Goal: Task Accomplishment & Management: Use online tool/utility

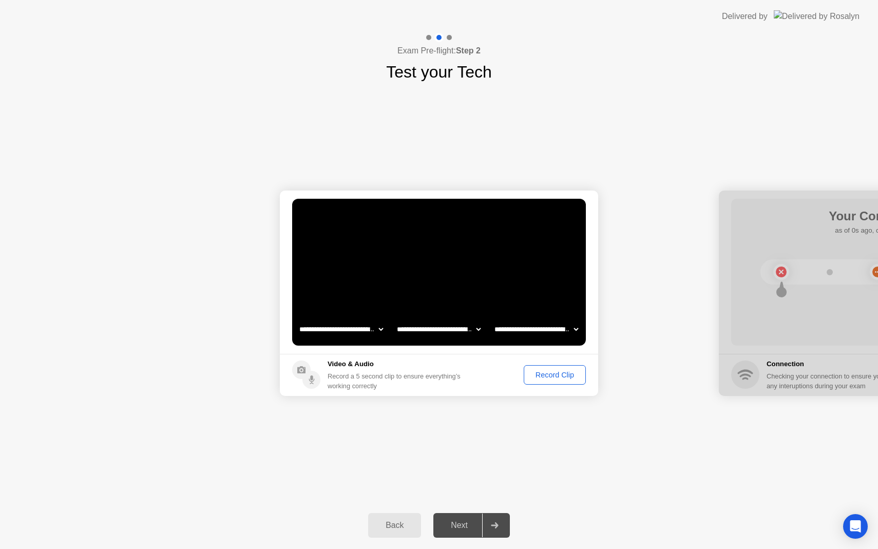
select select "**********"
select select "*******"
click at [546, 378] on div "Record Clip" at bounding box center [554, 375] width 55 height 8
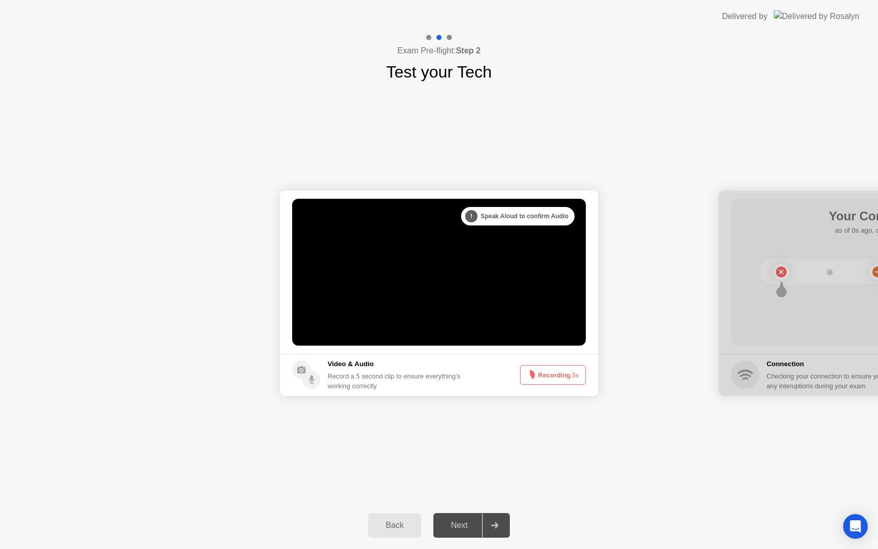
click at [547, 375] on button "Recording 3s" at bounding box center [553, 375] width 66 height 20
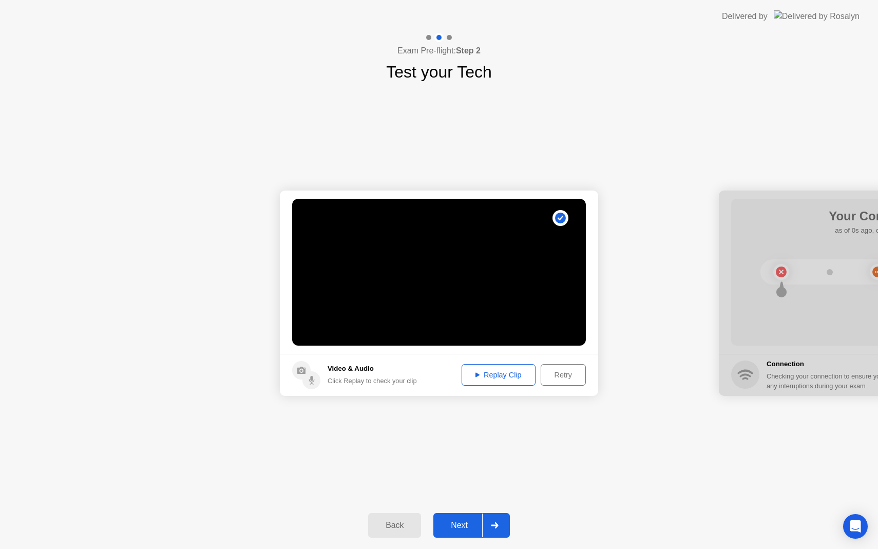
click at [461, 527] on div "Next" at bounding box center [459, 525] width 46 height 9
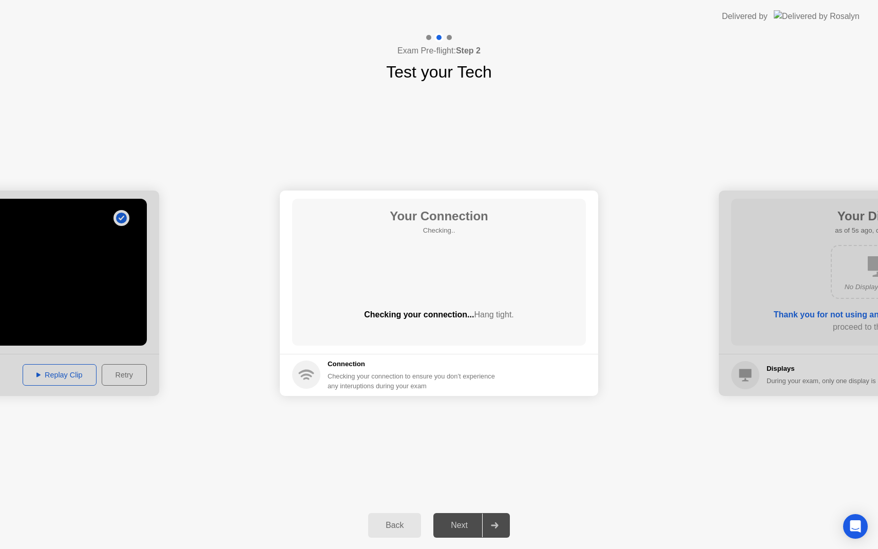
click at [461, 527] on div "Next" at bounding box center [459, 525] width 46 height 9
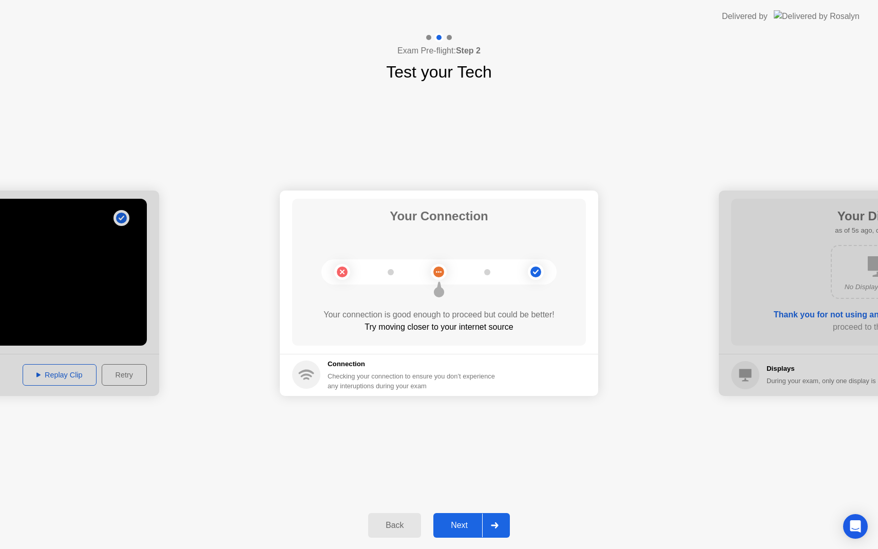
click at [464, 526] on div "Next" at bounding box center [459, 525] width 46 height 9
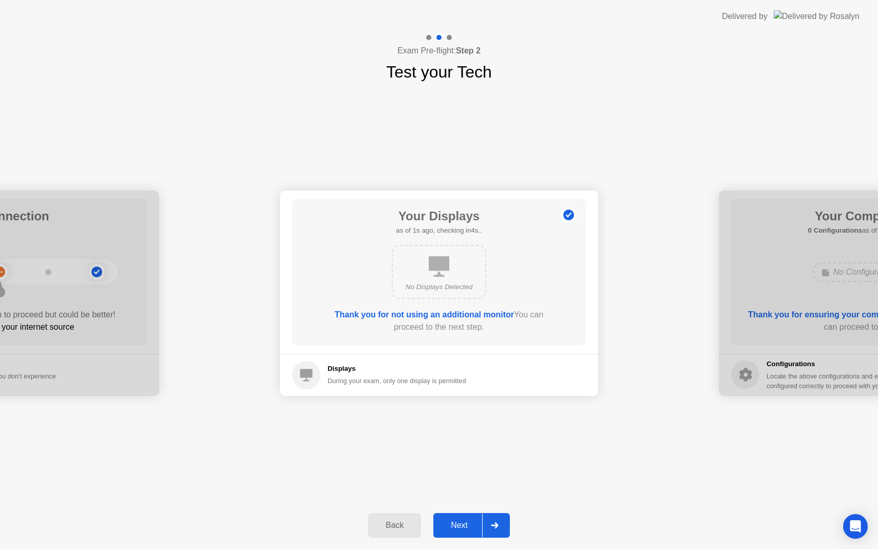
click at [464, 526] on div "Next" at bounding box center [459, 525] width 46 height 9
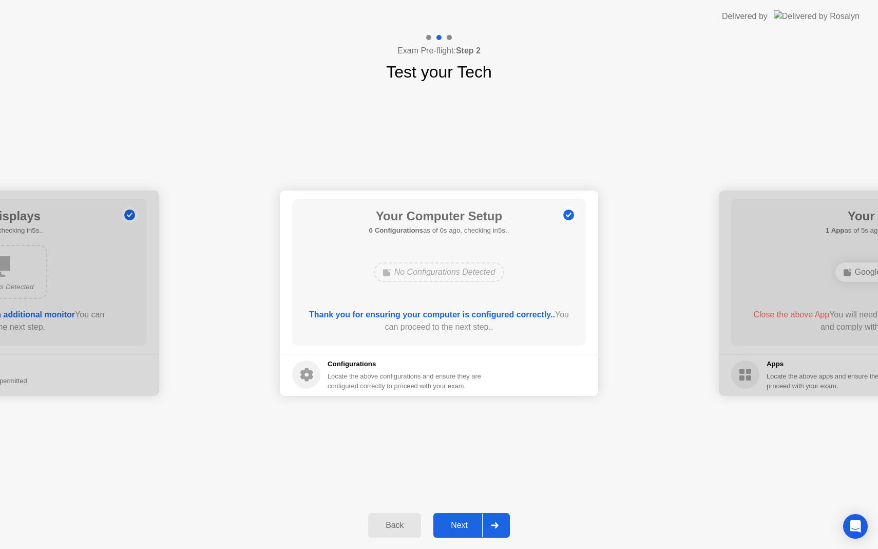
click at [464, 526] on div "Next" at bounding box center [459, 525] width 46 height 9
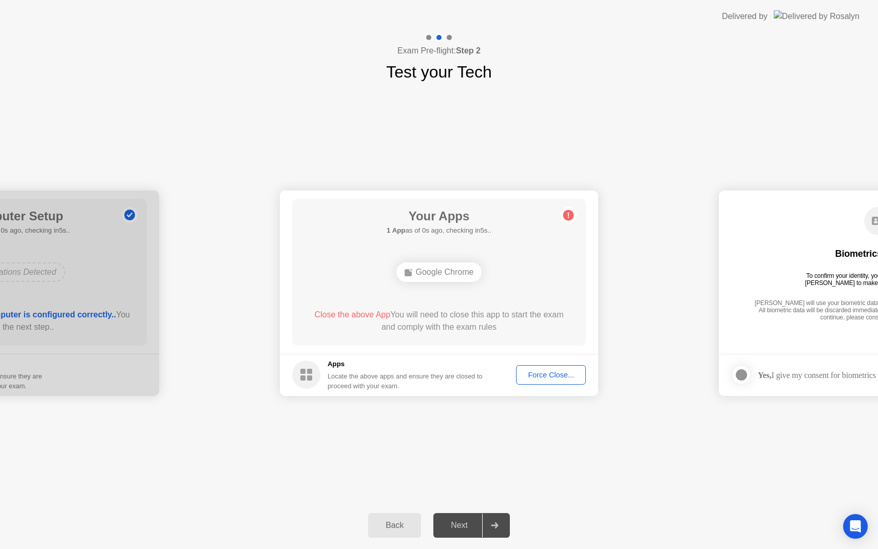
click at [464, 526] on div "Next" at bounding box center [459, 525] width 46 height 9
click at [547, 374] on div "Force Close..." at bounding box center [551, 375] width 63 height 8
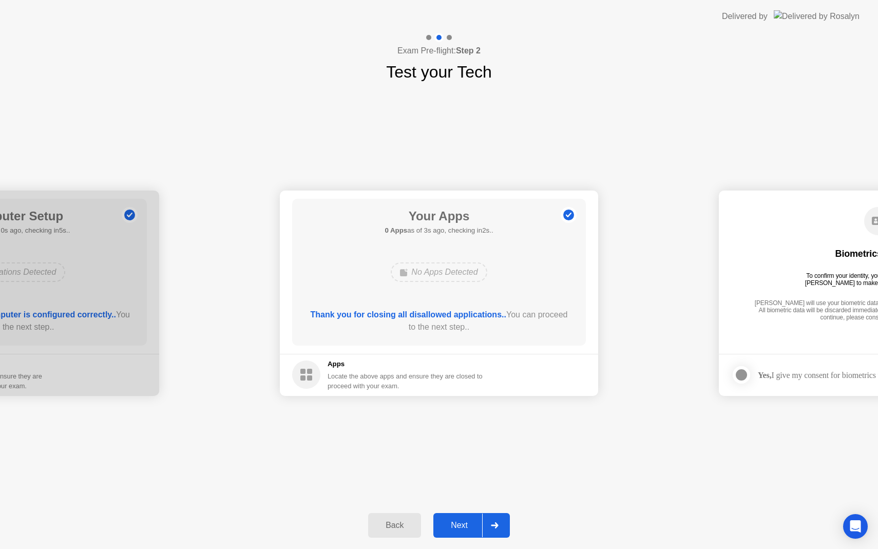
click at [459, 528] on div "Next" at bounding box center [459, 525] width 46 height 9
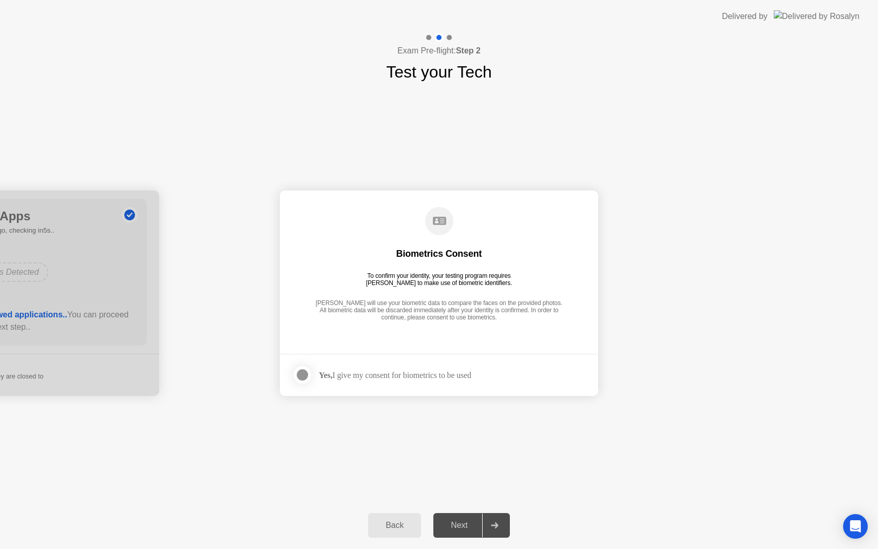
click at [458, 529] on div "Next" at bounding box center [459, 525] width 46 height 9
click at [302, 376] on div at bounding box center [302, 375] width 12 height 12
click at [463, 526] on div "Next" at bounding box center [459, 525] width 46 height 9
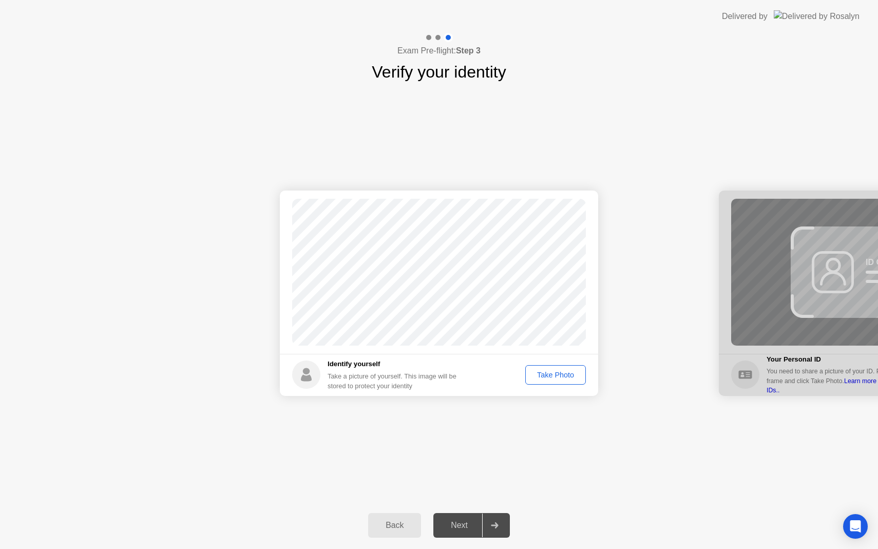
click at [463, 526] on div "Next" at bounding box center [459, 525] width 46 height 9
click at [548, 375] on div "Take Photo" at bounding box center [555, 375] width 53 height 8
click at [454, 529] on div "Next" at bounding box center [459, 525] width 46 height 9
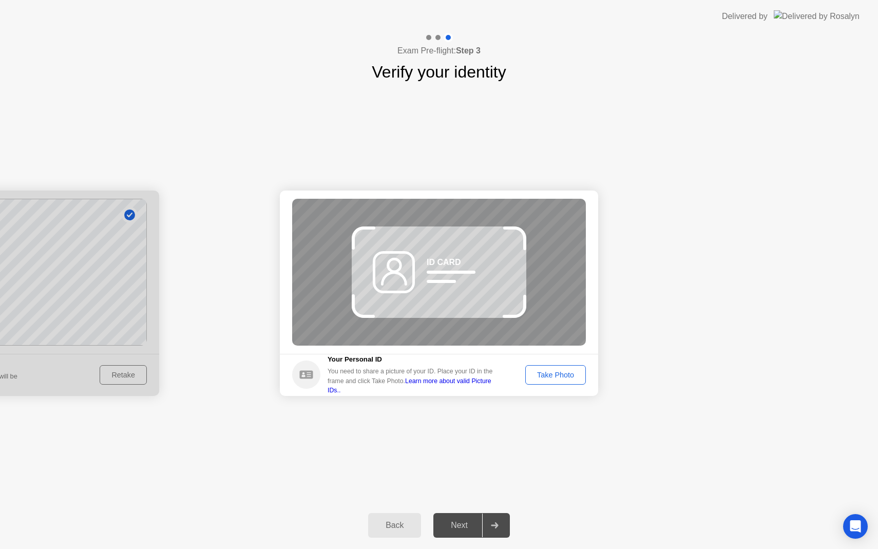
click at [454, 529] on div "Next" at bounding box center [459, 525] width 46 height 9
click at [391, 527] on div "Back" at bounding box center [394, 525] width 47 height 9
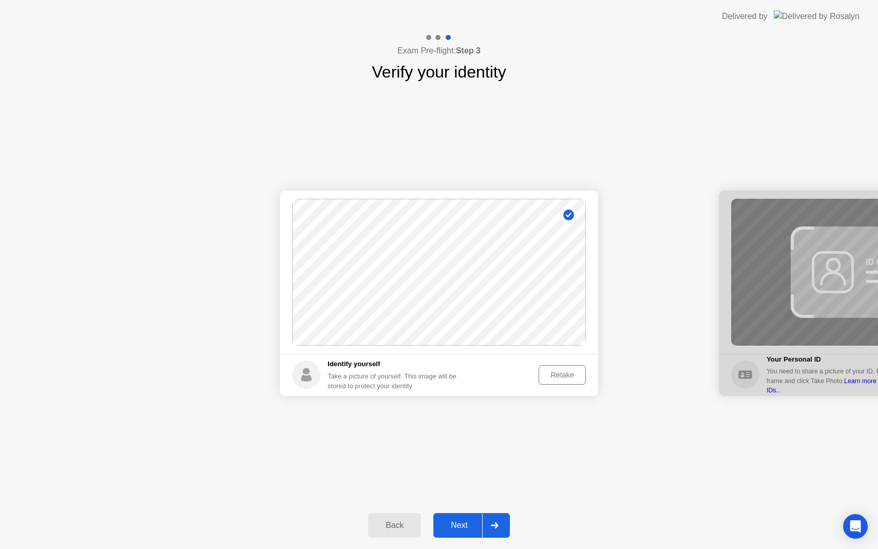
click at [391, 527] on div "Back" at bounding box center [394, 525] width 47 height 9
select select "**********"
select select "*******"
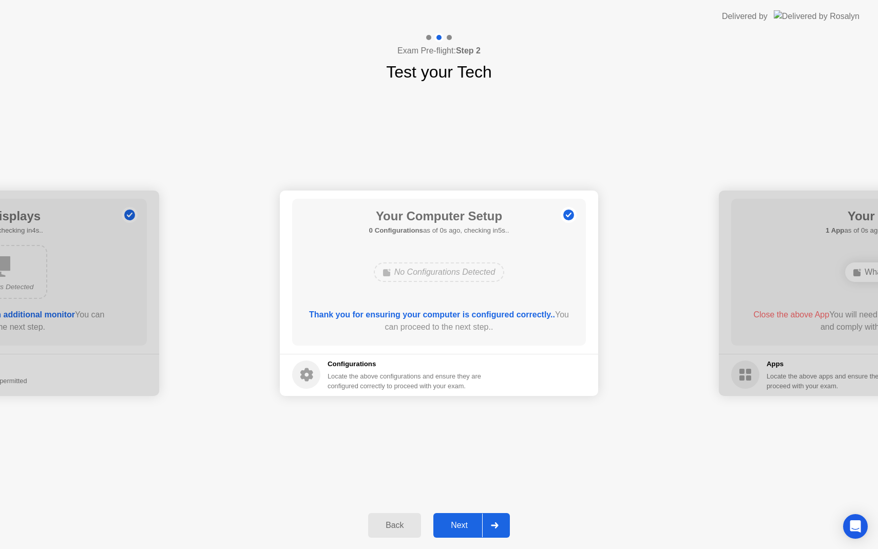
click at [383, 523] on div "Back" at bounding box center [394, 525] width 47 height 9
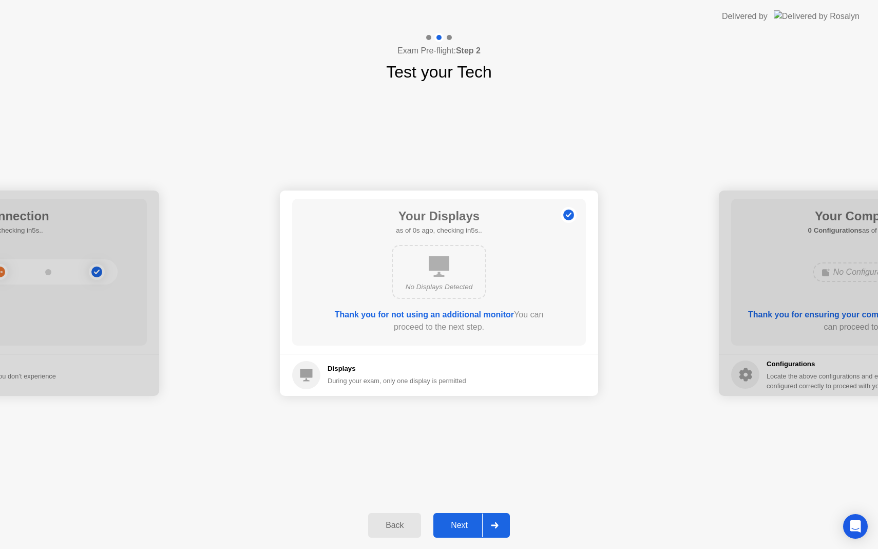
click at [383, 523] on div "Back" at bounding box center [394, 525] width 47 height 9
